Goal: Check status: Check status

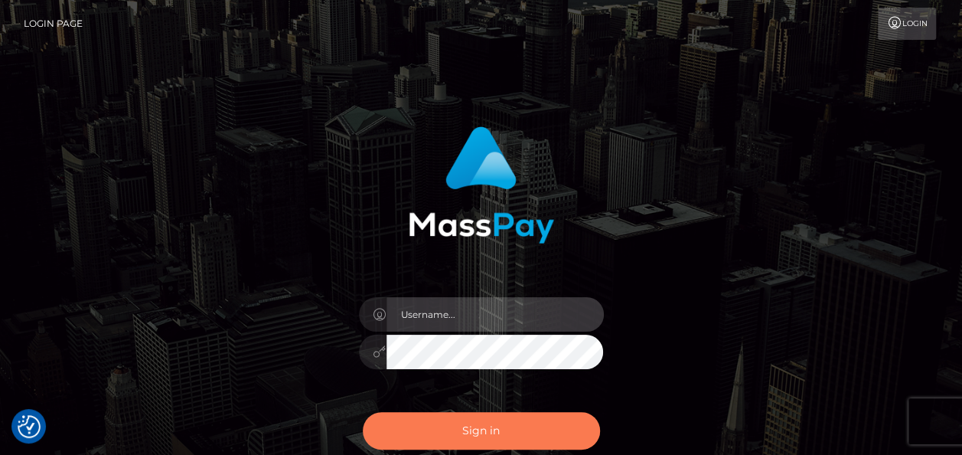
type input "india.of"
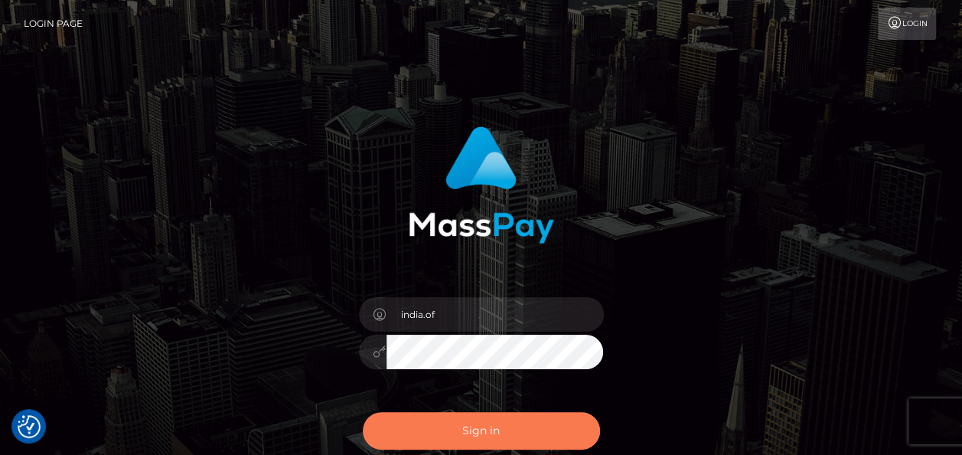
click at [463, 424] on button "Sign in" at bounding box center [481, 430] width 237 height 37
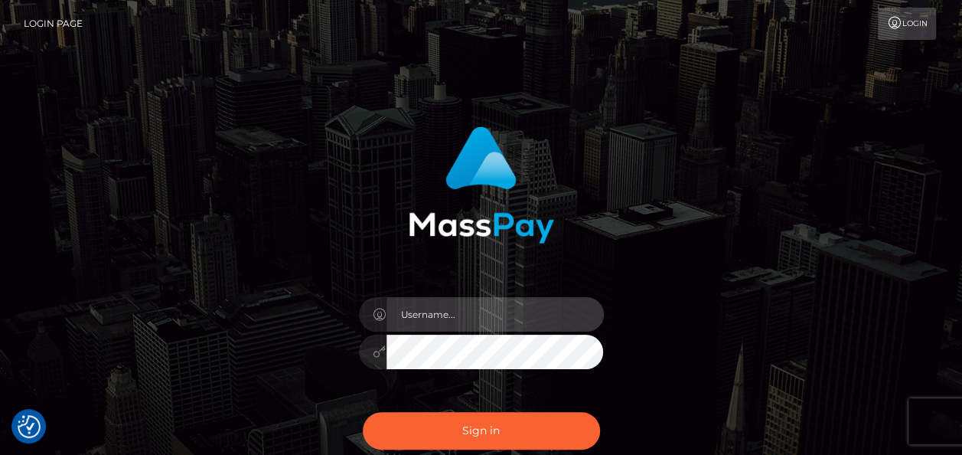
type input "india.of"
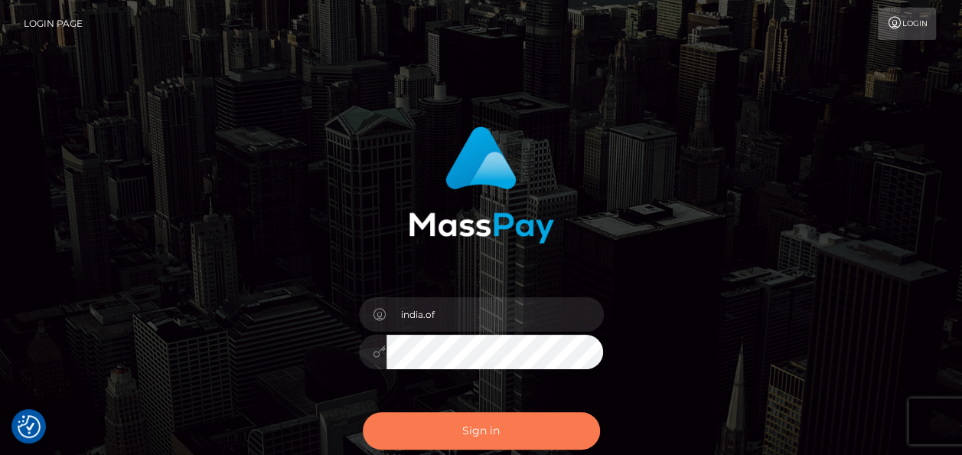
click at [463, 424] on button "Sign in" at bounding box center [481, 430] width 237 height 37
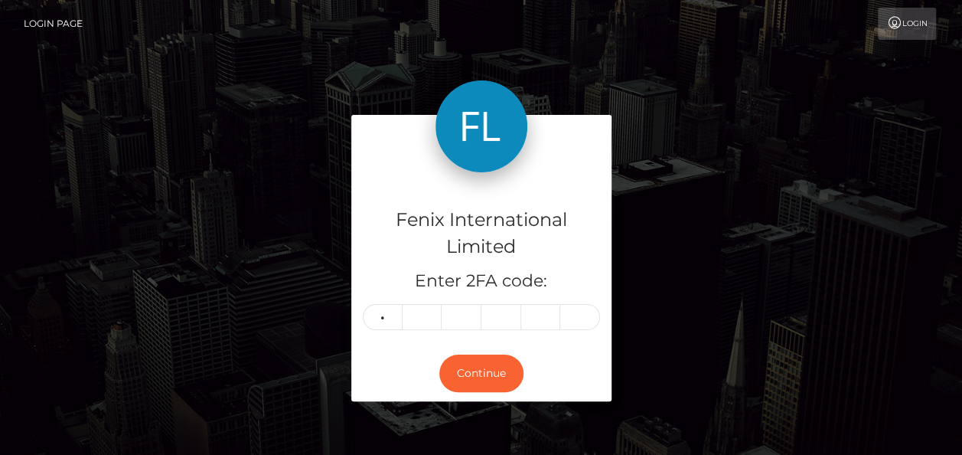
type input "6"
type input "2"
type input "5"
type input "2"
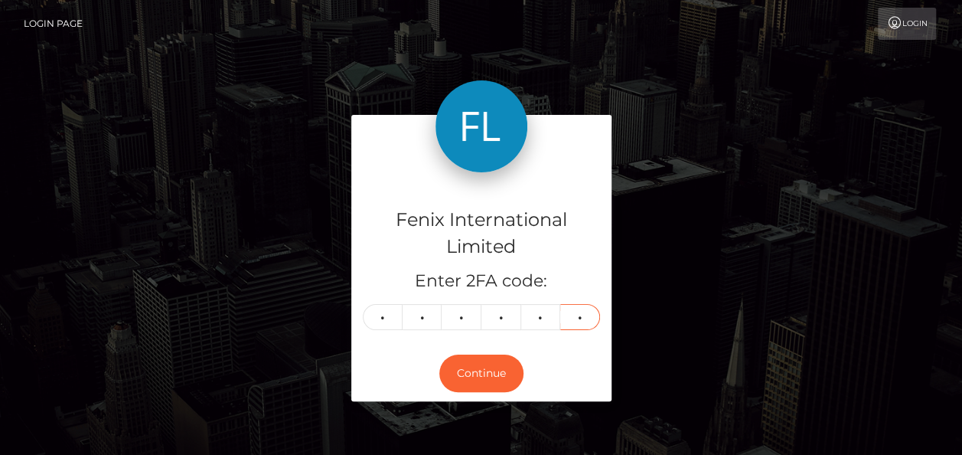
type input "8"
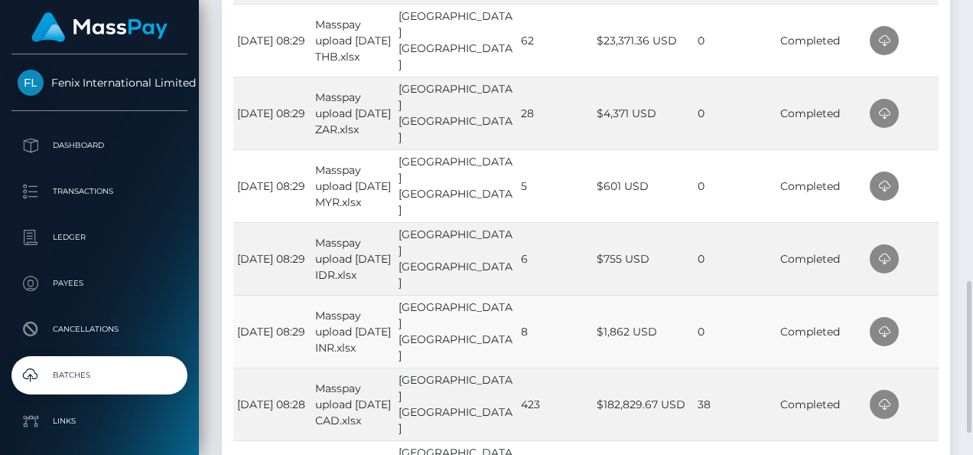
scroll to position [612, 0]
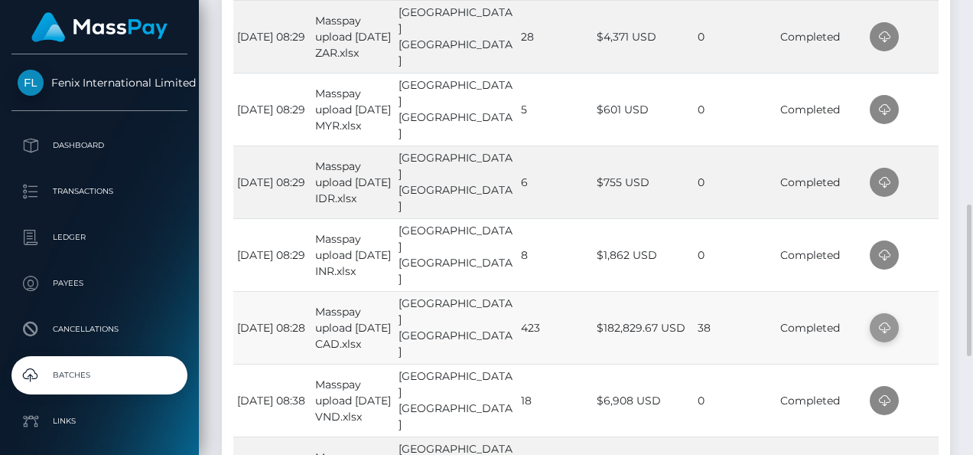
click at [882, 318] on icon at bounding box center [884, 327] width 18 height 19
click at [890, 253] on icon at bounding box center [884, 255] width 18 height 19
click at [895, 181] on span at bounding box center [884, 182] width 29 height 29
click at [891, 111] on span at bounding box center [884, 109] width 29 height 29
click at [891, 32] on span at bounding box center [884, 36] width 29 height 29
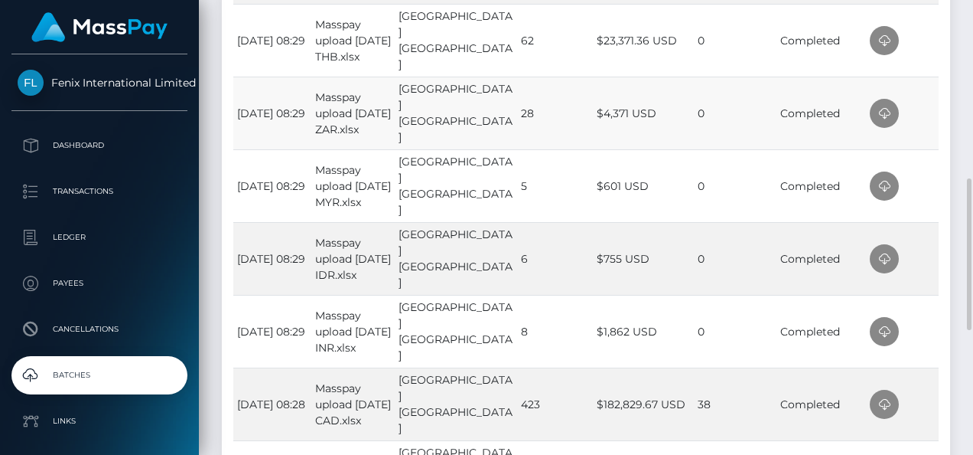
scroll to position [383, 0]
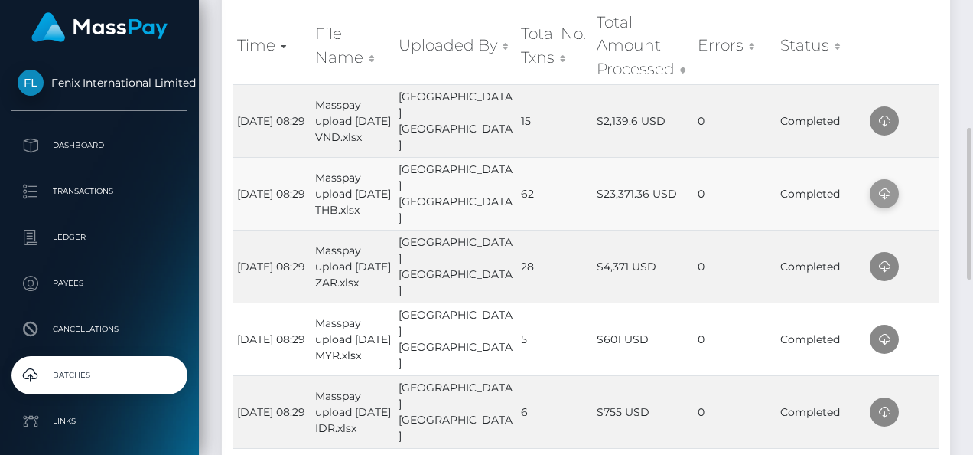
click at [894, 192] on span at bounding box center [884, 193] width 29 height 29
click at [894, 126] on span at bounding box center [884, 120] width 29 height 29
click at [935, 32] on th at bounding box center [902, 45] width 73 height 77
click at [948, 44] on div "Time File Name Uploaded By Total No. Txns Total Amount Processed Errors Status …" at bounding box center [586, 429] width 729 height 854
